Goal: Book appointment/travel/reservation

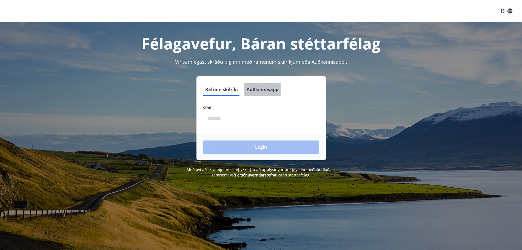
click at [264, 91] on button "Auðkennisapp" at bounding box center [263, 89] width 36 height 13
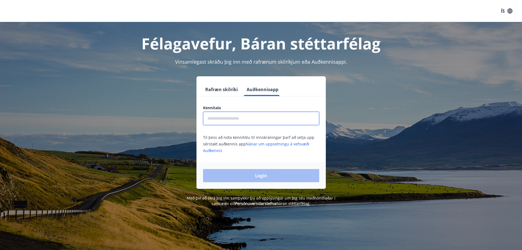
click at [237, 119] on input "text" at bounding box center [261, 118] width 116 height 13
type input "**********"
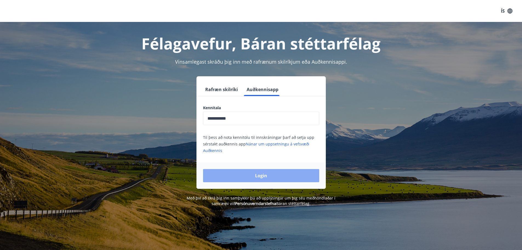
click at [248, 174] on button "Login" at bounding box center [261, 175] width 116 height 13
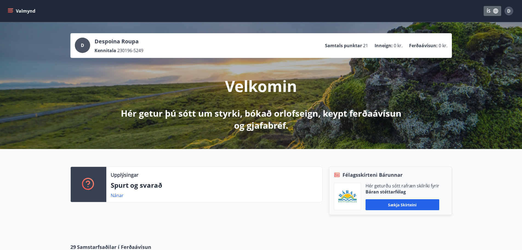
click at [492, 9] on button "ÍS" at bounding box center [493, 11] width 18 height 10
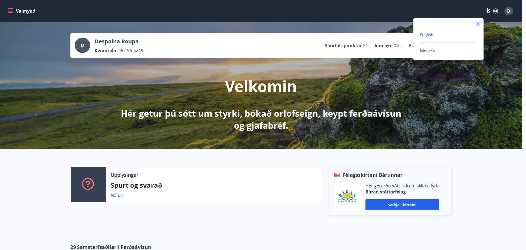
click at [431, 35] on span "English" at bounding box center [426, 34] width 13 height 5
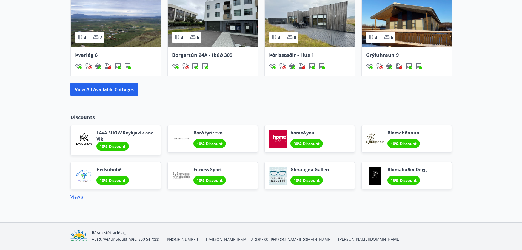
scroll to position [379, 0]
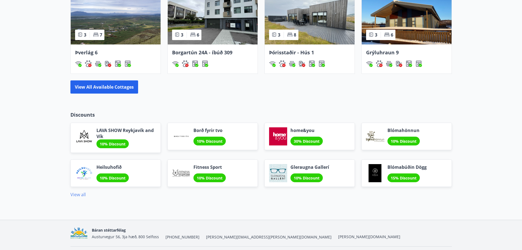
click at [78, 195] on link "View all" at bounding box center [77, 194] width 15 height 6
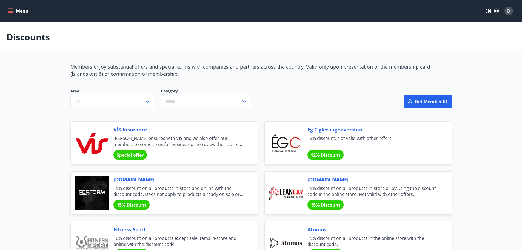
click at [13, 12] on button "Menu" at bounding box center [19, 11] width 24 height 10
click at [196, 47] on div "Discounts" at bounding box center [261, 37] width 522 height 30
click at [507, 10] on div "D" at bounding box center [509, 11] width 9 height 9
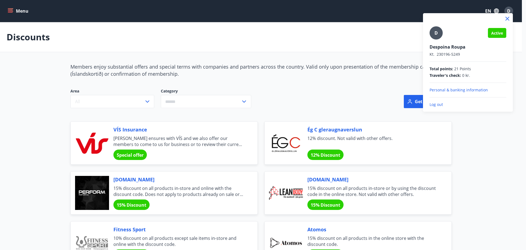
click at [382, 57] on div at bounding box center [263, 125] width 526 height 250
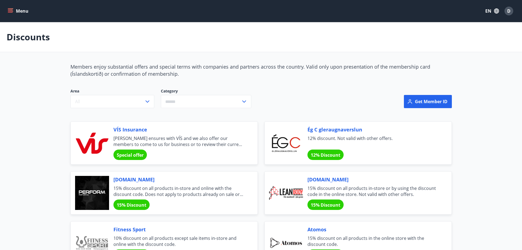
click at [22, 12] on button "Menu" at bounding box center [19, 11] width 24 height 10
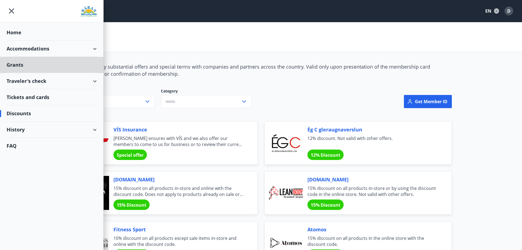
click at [16, 30] on div "Home" at bounding box center [52, 32] width 90 height 16
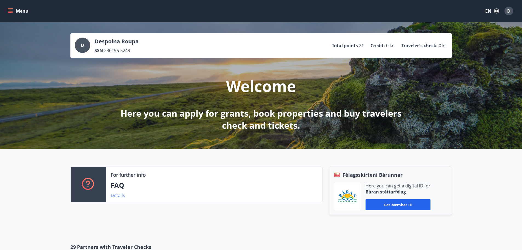
click at [120, 194] on link "Details" at bounding box center [118, 195] width 14 height 6
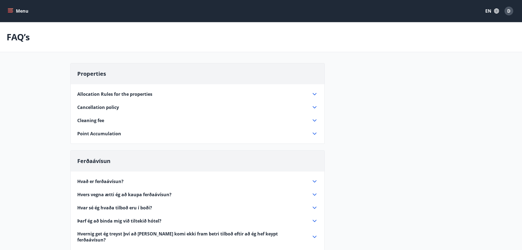
click at [10, 11] on icon "menu" at bounding box center [11, 11] width 6 height 1
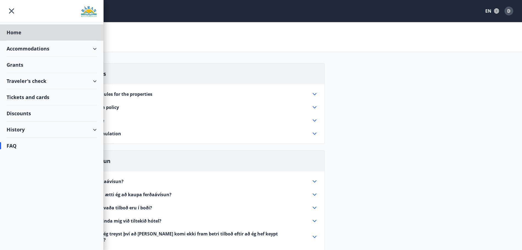
click at [18, 64] on div "Grants" at bounding box center [52, 65] width 90 height 16
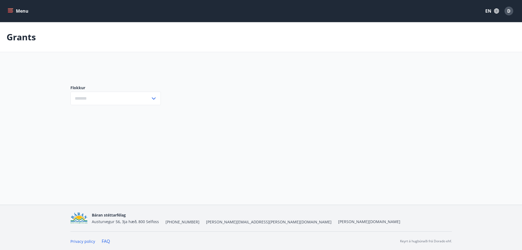
type input "***"
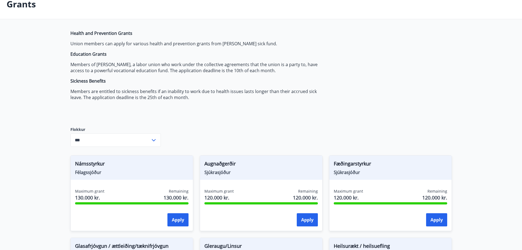
scroll to position [33, 0]
click at [101, 135] on input "***" at bounding box center [110, 139] width 80 height 13
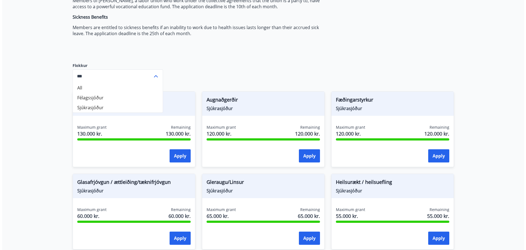
scroll to position [97, 0]
click at [24, 122] on main "Grants Health and Prevention Grants Union members can apply for various health …" at bounding box center [261, 213] width 522 height 577
click at [24, 131] on main "Grants Health and Prevention Grants Union members can apply for various health …" at bounding box center [261, 213] width 522 height 577
click at [49, 97] on main "Grants Health and Prevention Grants Union members can apply for various health …" at bounding box center [261, 213] width 522 height 577
click at [224, 80] on div "Health and Prevention Grants Union members can apply for various health and pre…" at bounding box center [261, 234] width 382 height 536
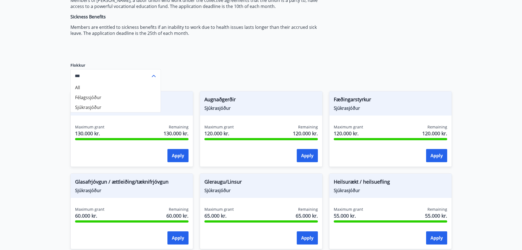
click at [224, 80] on div "Health and Prevention Grants Union members can apply for various health and pre…" at bounding box center [261, 234] width 382 height 536
click at [157, 70] on div "*** ​" at bounding box center [115, 75] width 90 height 13
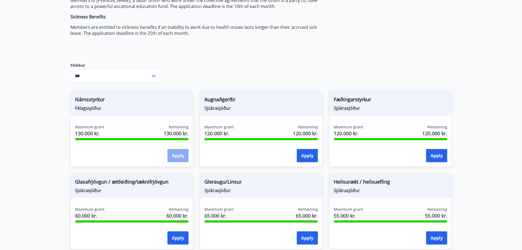
click at [177, 155] on button "Apply" at bounding box center [178, 155] width 21 height 13
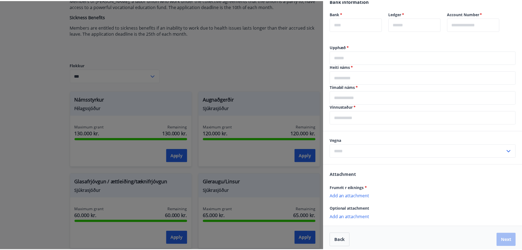
scroll to position [143, 0]
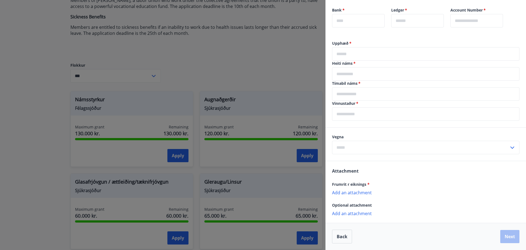
click at [176, 59] on div at bounding box center [263, 125] width 526 height 250
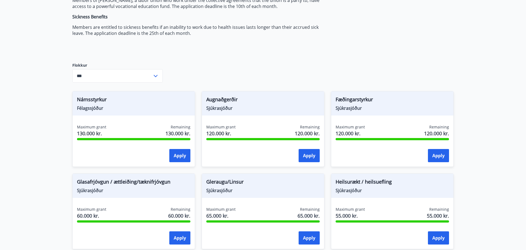
scroll to position [0, 0]
click at [180, 162] on button "Apply" at bounding box center [178, 155] width 21 height 13
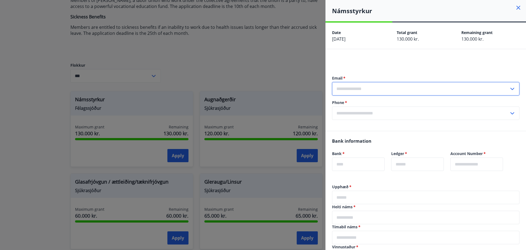
click at [393, 85] on input "text" at bounding box center [420, 88] width 177 height 13
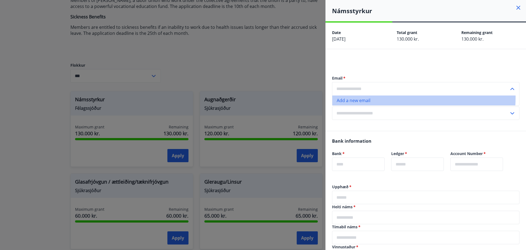
click at [367, 97] on li "Add a new email" at bounding box center [426, 100] width 187 height 10
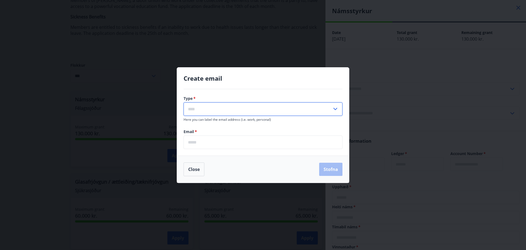
click at [285, 104] on input "text" at bounding box center [258, 108] width 149 height 13
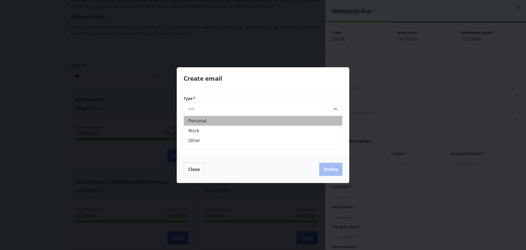
click at [215, 118] on li "Personal" at bounding box center [263, 121] width 158 height 10
type input "********"
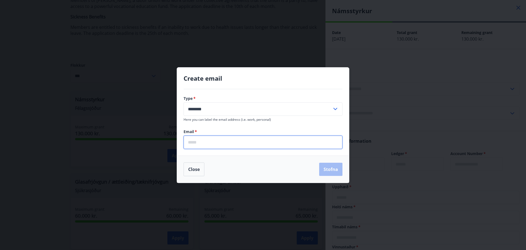
click at [208, 147] on input "email" at bounding box center [263, 141] width 159 height 13
type input "**********"
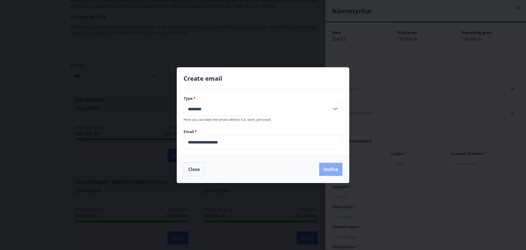
click at [331, 170] on button "Stofna" at bounding box center [330, 169] width 23 height 13
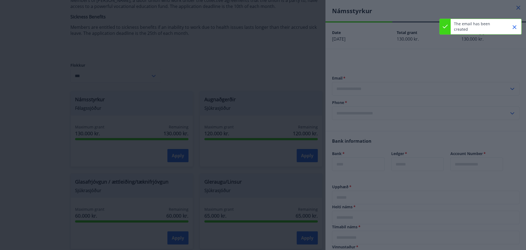
type input "**********"
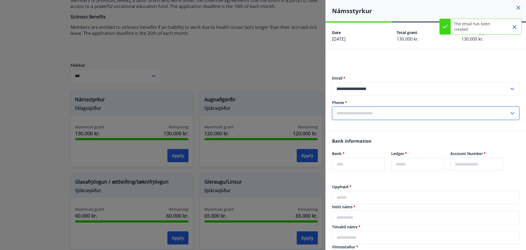
click at [387, 111] on input "text" at bounding box center [420, 112] width 177 height 13
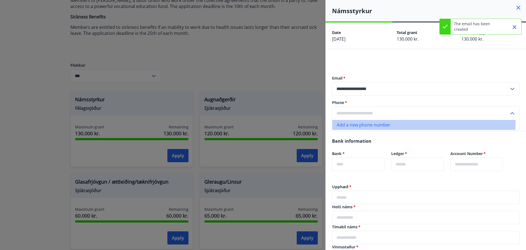
click at [386, 122] on li "Add a new phone number" at bounding box center [426, 125] width 187 height 10
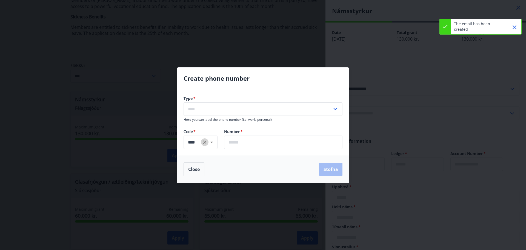
click at [202, 142] on icon "Clear" at bounding box center [204, 141] width 5 height 5
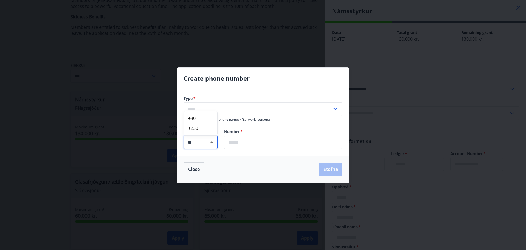
click at [198, 120] on li "+30" at bounding box center [200, 118] width 33 height 10
type input "**"
type input "**********"
type input "***"
click at [228, 107] on input "text" at bounding box center [258, 108] width 149 height 13
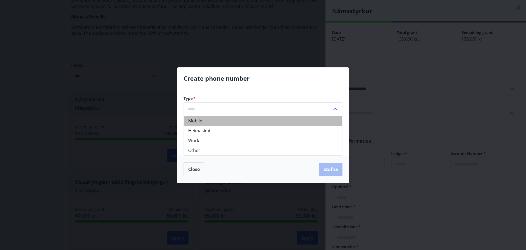
click at [236, 120] on li "Mobile" at bounding box center [263, 121] width 158 height 10
type input "******"
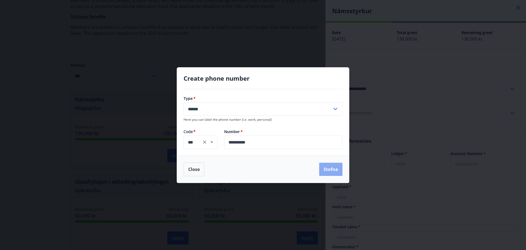
click at [331, 172] on button "Stofna" at bounding box center [330, 169] width 23 height 13
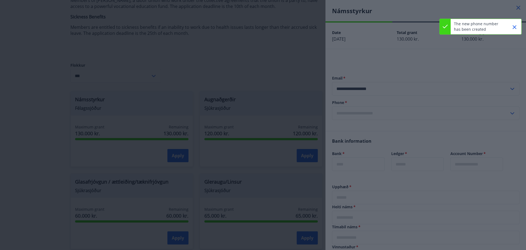
type input "**********"
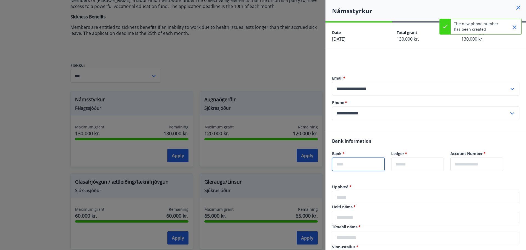
click at [357, 164] on input "text" at bounding box center [358, 163] width 53 height 13
type input "****"
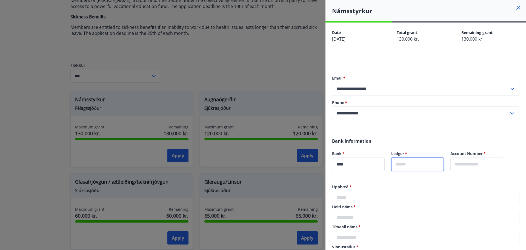
click at [444, 168] on input "text" at bounding box center [417, 163] width 53 height 13
type input "**"
click at [476, 165] on input "text" at bounding box center [477, 163] width 53 height 13
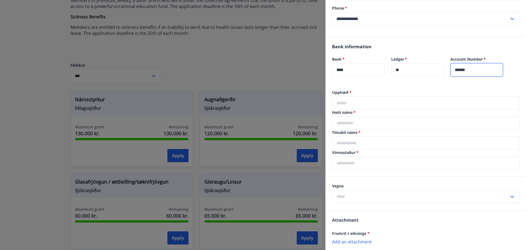
scroll to position [101, 0]
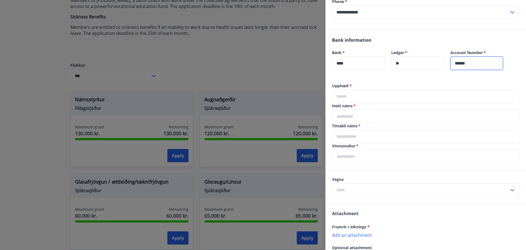
type input "******"
click at [355, 99] on input "text" at bounding box center [426, 96] width 188 height 13
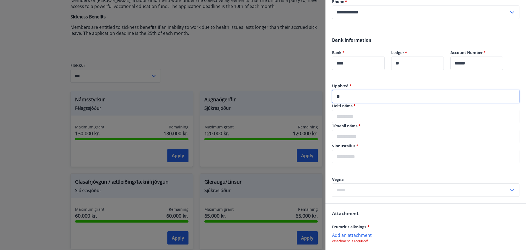
type input "*"
type input "******"
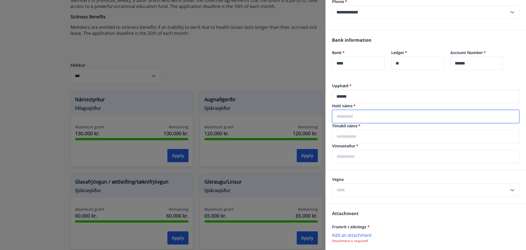
click at [353, 119] on input "text" at bounding box center [426, 116] width 188 height 13
type input "**********"
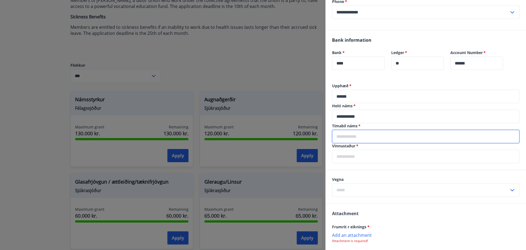
click at [362, 135] on input "text" at bounding box center [426, 136] width 188 height 13
type input "**********"
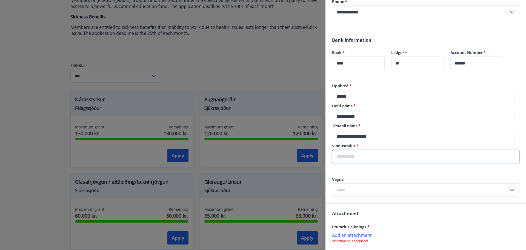
click at [366, 154] on input "text" at bounding box center [426, 156] width 188 height 13
click at [369, 116] on input "**********" at bounding box center [426, 116] width 188 height 13
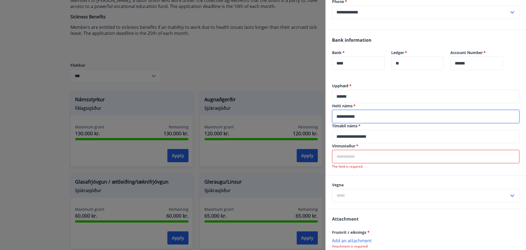
click at [369, 116] on input "**********" at bounding box center [426, 116] width 188 height 13
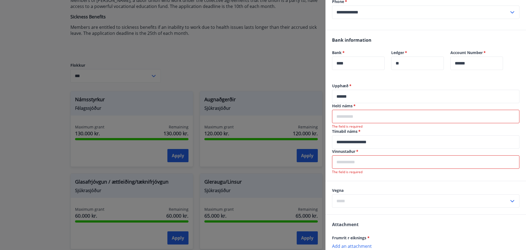
click at [353, 162] on input "text" at bounding box center [426, 161] width 188 height 13
paste input "**********"
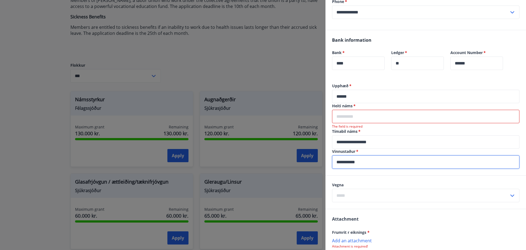
type input "**********"
click at [362, 119] on input "text" at bounding box center [426, 116] width 188 height 13
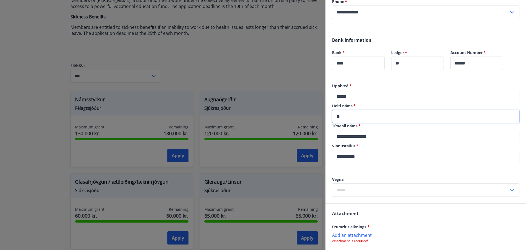
type input "*"
type input "********"
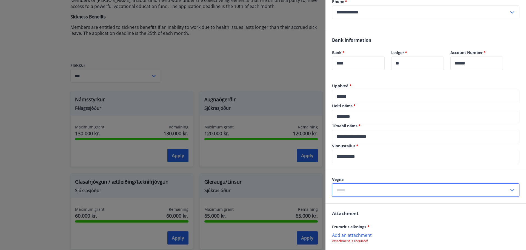
click at [409, 191] on input "text" at bounding box center [420, 189] width 177 height 13
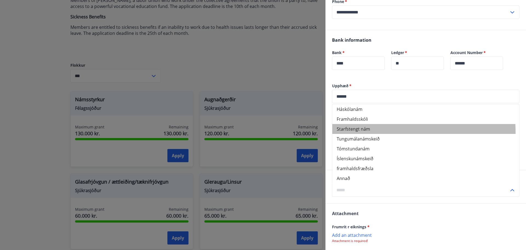
click at [357, 132] on li "Starfstengt nám" at bounding box center [426, 129] width 187 height 10
type input "**********"
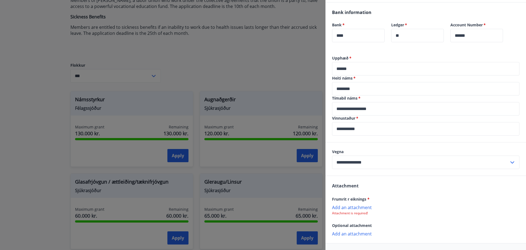
scroll to position [149, 0]
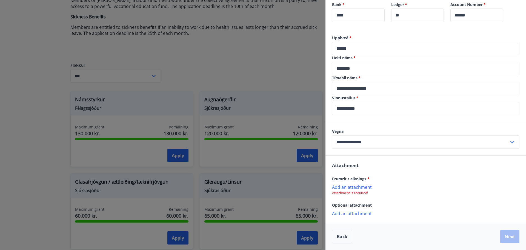
click at [365, 185] on p "Add an attachment" at bounding box center [426, 186] width 188 height 5
click at [358, 188] on p "Add an attachment" at bounding box center [426, 186] width 188 height 5
click at [511, 191] on icon at bounding box center [514, 189] width 7 height 7
click at [359, 186] on p "Add an attachment" at bounding box center [426, 186] width 188 height 5
click at [359, 215] on p "Add an attachment" at bounding box center [426, 213] width 188 height 5
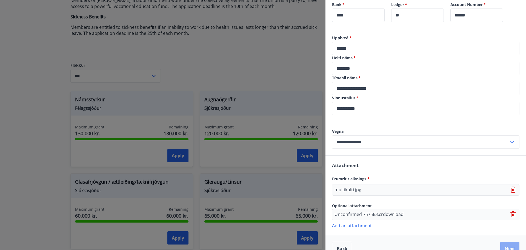
drag, startPoint x: 503, startPoint y: 249, endPoint x: 505, endPoint y: 246, distance: 3.7
click at [505, 246] on button "Next" at bounding box center [510, 248] width 19 height 13
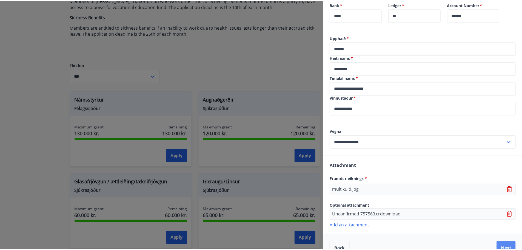
scroll to position [0, 0]
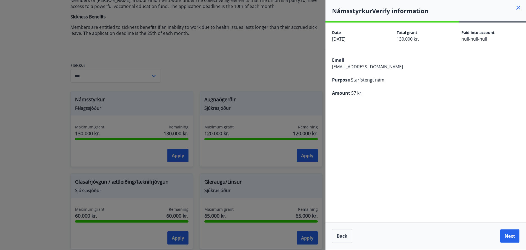
click at [505, 246] on div "Back Next" at bounding box center [426, 235] width 201 height 27
click at [515, 236] on button "Next" at bounding box center [510, 235] width 19 height 13
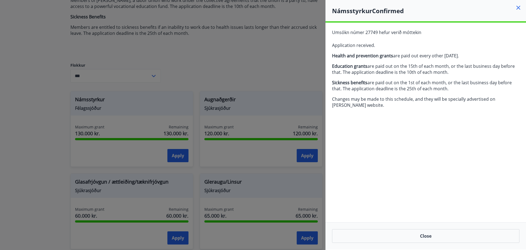
click at [32, 111] on div at bounding box center [263, 125] width 526 height 250
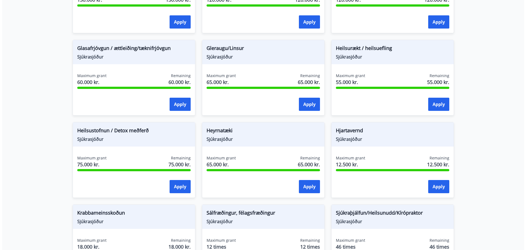
scroll to position [231, 0]
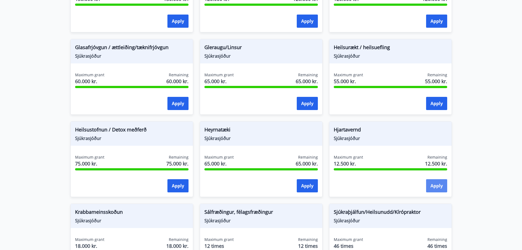
click at [433, 186] on button "Apply" at bounding box center [436, 185] width 21 height 13
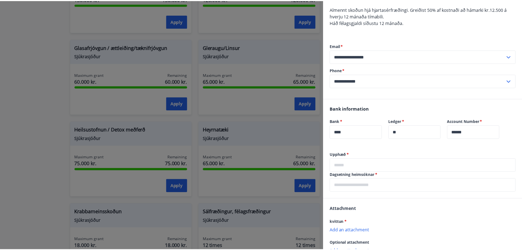
scroll to position [90, 0]
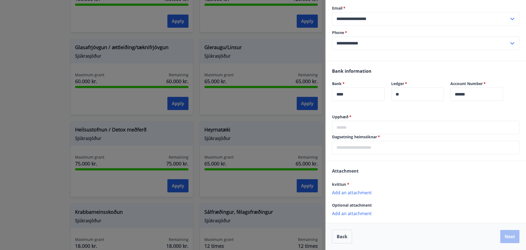
click at [36, 69] on div at bounding box center [263, 125] width 526 height 250
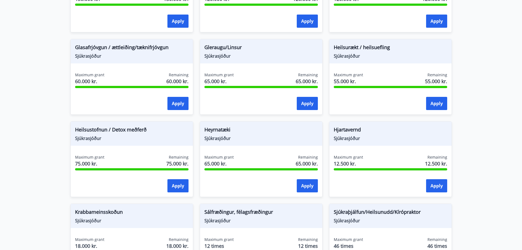
scroll to position [0, 0]
click at [445, 100] on button "Apply" at bounding box center [436, 103] width 21 height 13
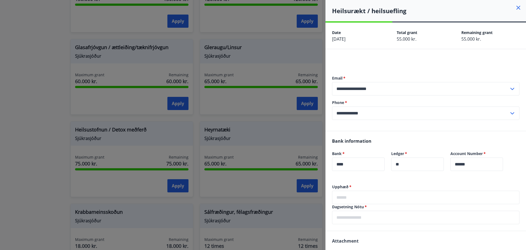
click at [38, 94] on div at bounding box center [263, 125] width 526 height 250
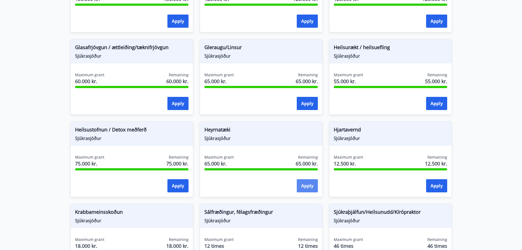
click at [303, 189] on button "Apply" at bounding box center [307, 185] width 21 height 13
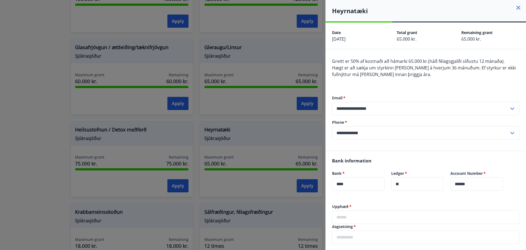
click at [36, 66] on div at bounding box center [263, 125] width 526 height 250
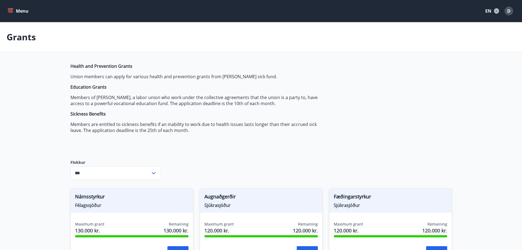
click at [12, 9] on icon "menu" at bounding box center [10, 10] width 5 height 5
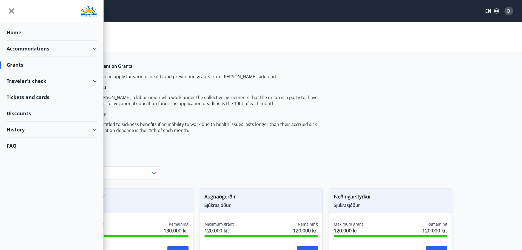
click at [79, 82] on div "Traveler's check" at bounding box center [52, 81] width 90 height 16
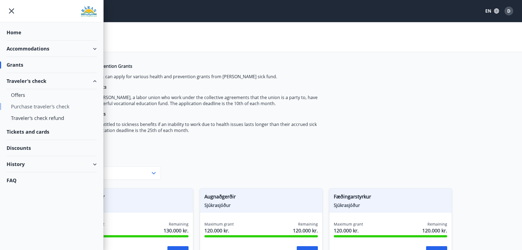
click at [59, 107] on div "Purchase traveler's check" at bounding box center [51, 107] width 81 height 12
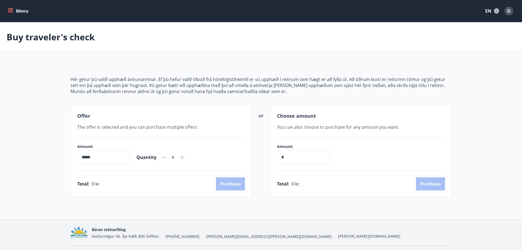
click at [7, 14] on button "Menu" at bounding box center [19, 11] width 24 height 10
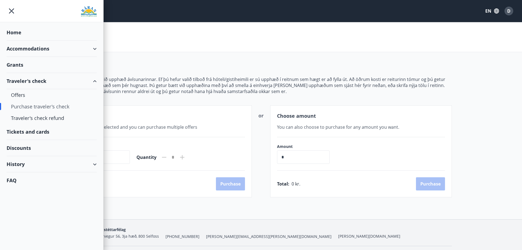
click at [13, 49] on div "Accommodations" at bounding box center [52, 49] width 90 height 16
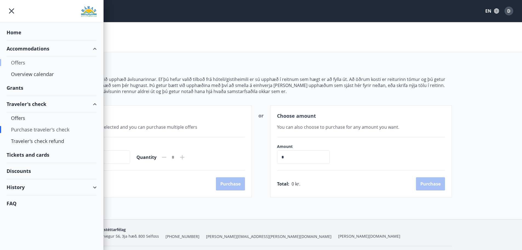
click at [21, 62] on div "Offers" at bounding box center [51, 63] width 81 height 12
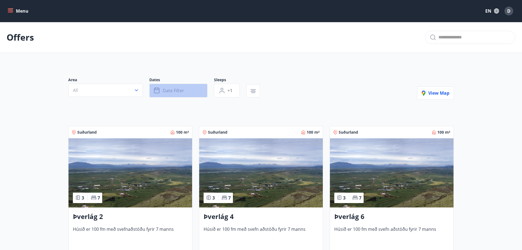
click at [170, 90] on span "Date filter" at bounding box center [173, 90] width 21 height 6
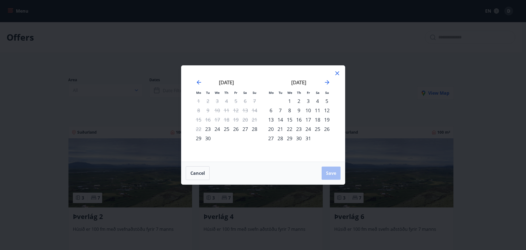
click at [247, 128] on div "27" at bounding box center [245, 128] width 9 height 9
click at [253, 128] on div "28" at bounding box center [254, 128] width 9 height 9
click at [332, 173] on span "Save" at bounding box center [331, 173] width 10 height 6
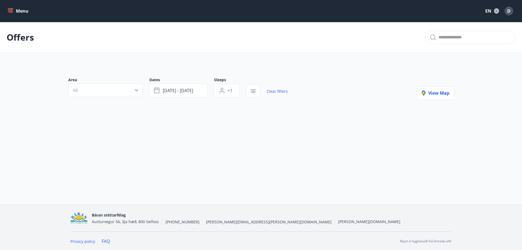
click at [174, 97] on div at bounding box center [178, 98] width 220 height 2
click at [181, 95] on button "[DATE] - [DATE]" at bounding box center [178, 91] width 58 height 14
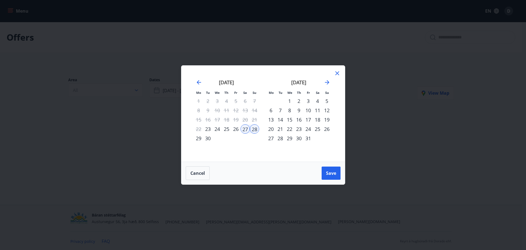
click at [209, 136] on div "30" at bounding box center [207, 138] width 9 height 9
click at [326, 170] on span "Save" at bounding box center [331, 173] width 10 height 6
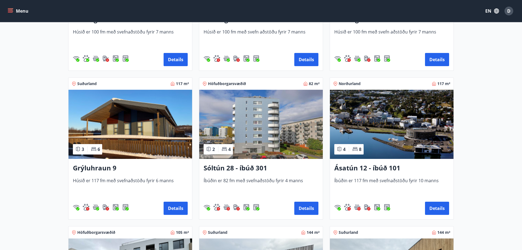
scroll to position [198, 0]
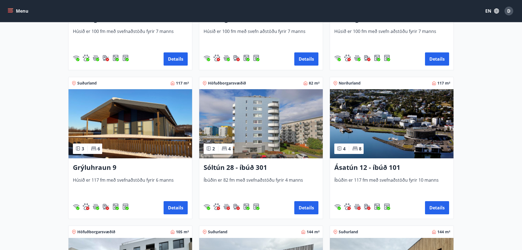
click at [12, 86] on main "Offers Area All Dates Date filter Sleeps +1 Clear filters View map Suðurland 10…" at bounding box center [261, 97] width 522 height 547
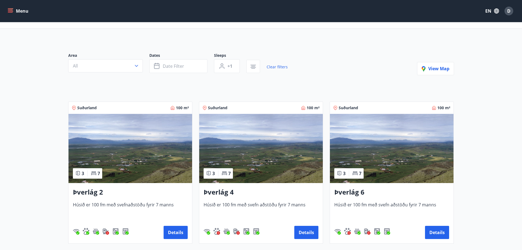
scroll to position [0, 0]
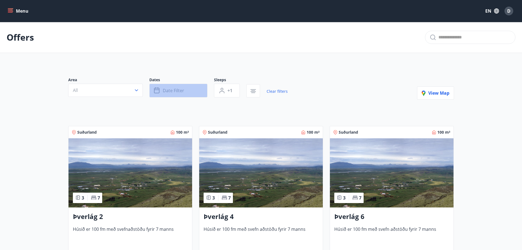
click at [186, 95] on button "Date filter" at bounding box center [178, 91] width 58 height 14
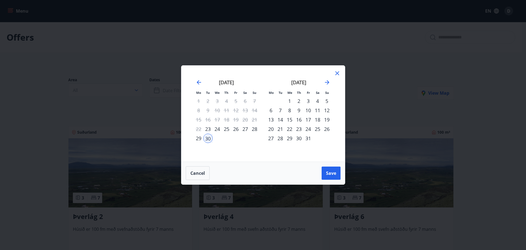
click at [319, 120] on div "18" at bounding box center [317, 119] width 9 height 9
click at [329, 120] on div "19" at bounding box center [326, 119] width 9 height 9
click at [317, 121] on div "18" at bounding box center [317, 119] width 9 height 9
click at [328, 120] on div "19" at bounding box center [326, 119] width 9 height 9
click at [332, 176] on button "Save" at bounding box center [331, 172] width 19 height 13
